Goal: Task Accomplishment & Management: Manage account settings

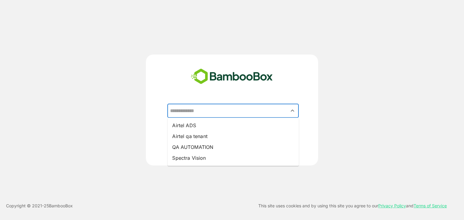
click at [211, 112] on input "text" at bounding box center [232, 110] width 129 height 11
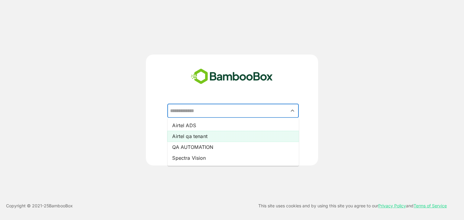
click at [210, 142] on li "Airtel qa tenant" at bounding box center [232, 136] width 131 height 11
type input "**********"
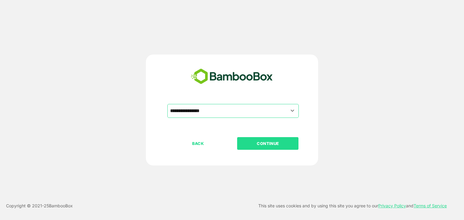
click at [260, 138] on button "CONTINUE" at bounding box center [267, 143] width 61 height 13
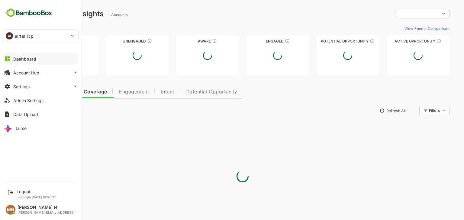
click at [34, 37] on div "AI airtel_icp" at bounding box center [37, 36] width 68 height 12
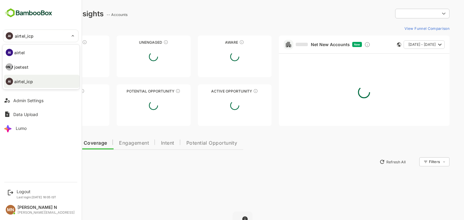
type input "**********"
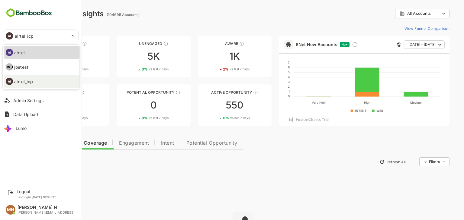
click at [34, 49] on li "AI airtel" at bounding box center [41, 52] width 75 height 13
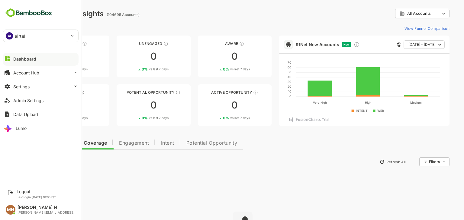
click at [45, 39] on div "AI airtel" at bounding box center [37, 36] width 68 height 12
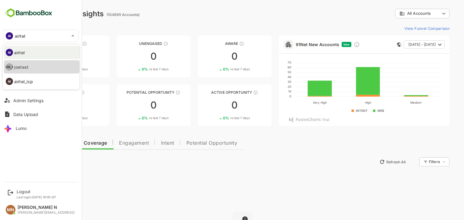
click at [41, 66] on li "[PERSON_NAME]" at bounding box center [41, 66] width 75 height 13
type input "*******"
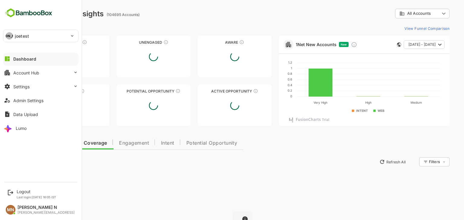
click at [11, 36] on div "[PERSON_NAME]" at bounding box center [9, 35] width 7 height 7
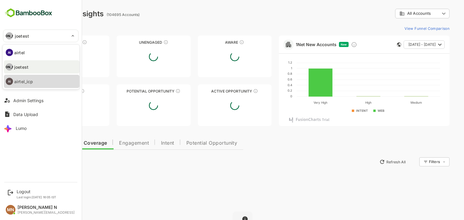
click at [25, 79] on p "airtel_icp" at bounding box center [23, 82] width 19 height 6
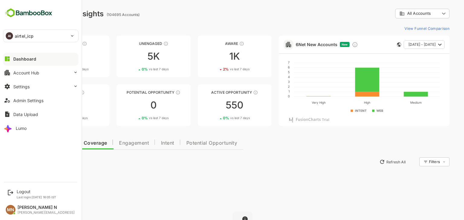
drag, startPoint x: 21, startPoint y: 61, endPoint x: 14, endPoint y: 59, distance: 6.2
click at [14, 59] on div "Dashboard" at bounding box center [24, 58] width 23 height 5
click at [18, 73] on div "Account Hub" at bounding box center [26, 72] width 26 height 5
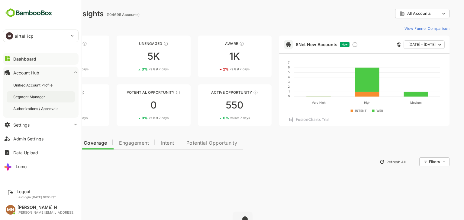
click at [19, 97] on div "Segment Manager" at bounding box center [29, 97] width 33 height 5
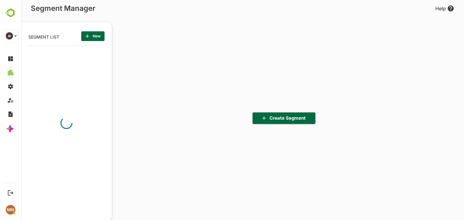
scroll to position [153, 75]
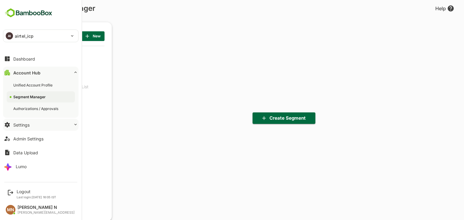
click at [56, 125] on button "Settings" at bounding box center [40, 125] width 75 height 12
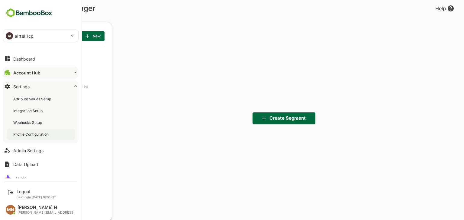
click at [32, 139] on div "Profile Configuration" at bounding box center [41, 134] width 68 height 11
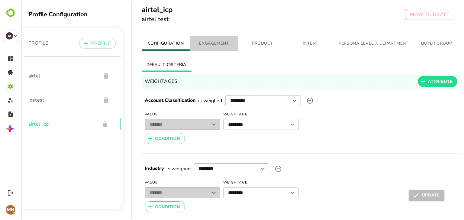
click at [210, 42] on span "ENGAGEMENT" at bounding box center [214, 44] width 41 height 8
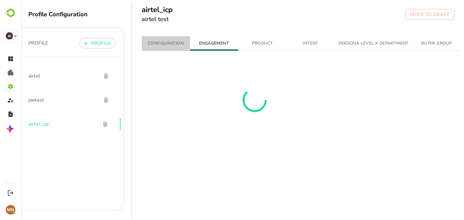
click at [159, 44] on span "CONFIGURATION" at bounding box center [165, 44] width 41 height 8
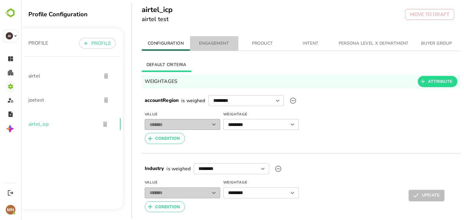
click at [215, 43] on span "ENGAGEMENT" at bounding box center [214, 44] width 41 height 8
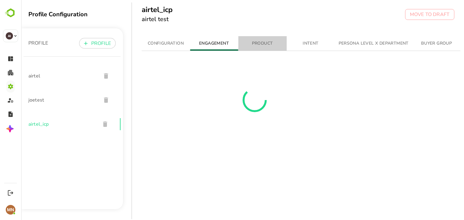
click at [258, 44] on span "PRODUCT" at bounding box center [262, 44] width 41 height 8
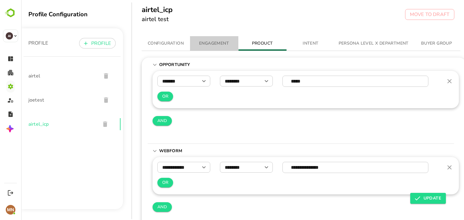
click at [207, 44] on span "ENGAGEMENT" at bounding box center [214, 44] width 41 height 8
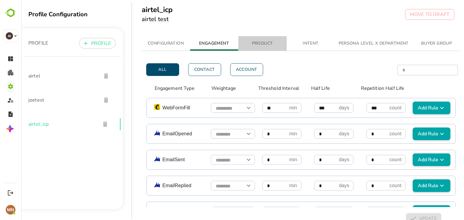
click at [259, 42] on span "PRODUCT" at bounding box center [262, 44] width 41 height 8
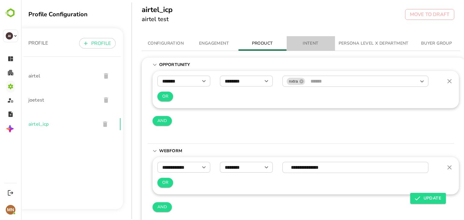
click at [319, 41] on span "INTENT" at bounding box center [310, 44] width 41 height 8
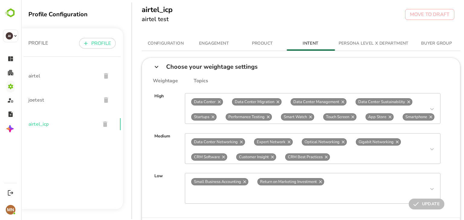
click at [367, 41] on span "PERSONA LEVEL X DEPARTMENT" at bounding box center [373, 44] width 70 height 8
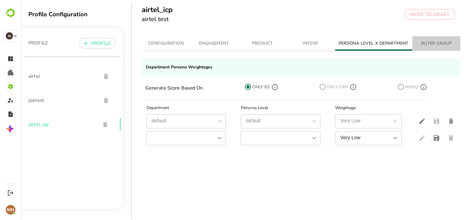
click at [436, 42] on span "BUYER GROUP" at bounding box center [436, 44] width 41 height 8
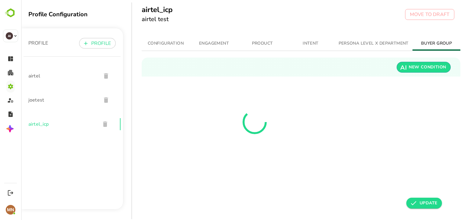
scroll to position [0, 4]
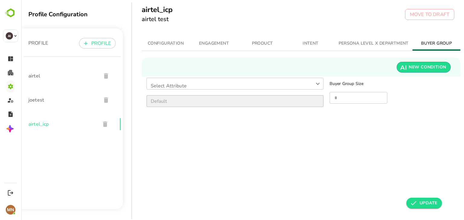
click at [272, 86] on body "Profile Configuration PROFILE PROFILE airtel joetest airtel_icp airtel_icp airt…" at bounding box center [242, 110] width 443 height 220
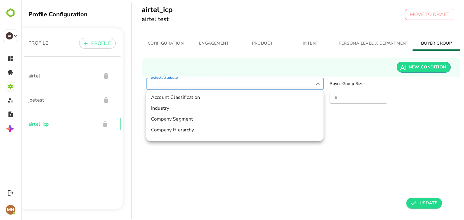
click at [362, 149] on div at bounding box center [242, 110] width 443 height 220
click at [226, 86] on body "Profile Configuration PROFILE PROFILE airtel joetest airtel_icp airtel_icp airt…" at bounding box center [242, 110] width 443 height 220
click at [344, 186] on div at bounding box center [242, 110] width 443 height 220
